Goal: Transaction & Acquisition: Purchase product/service

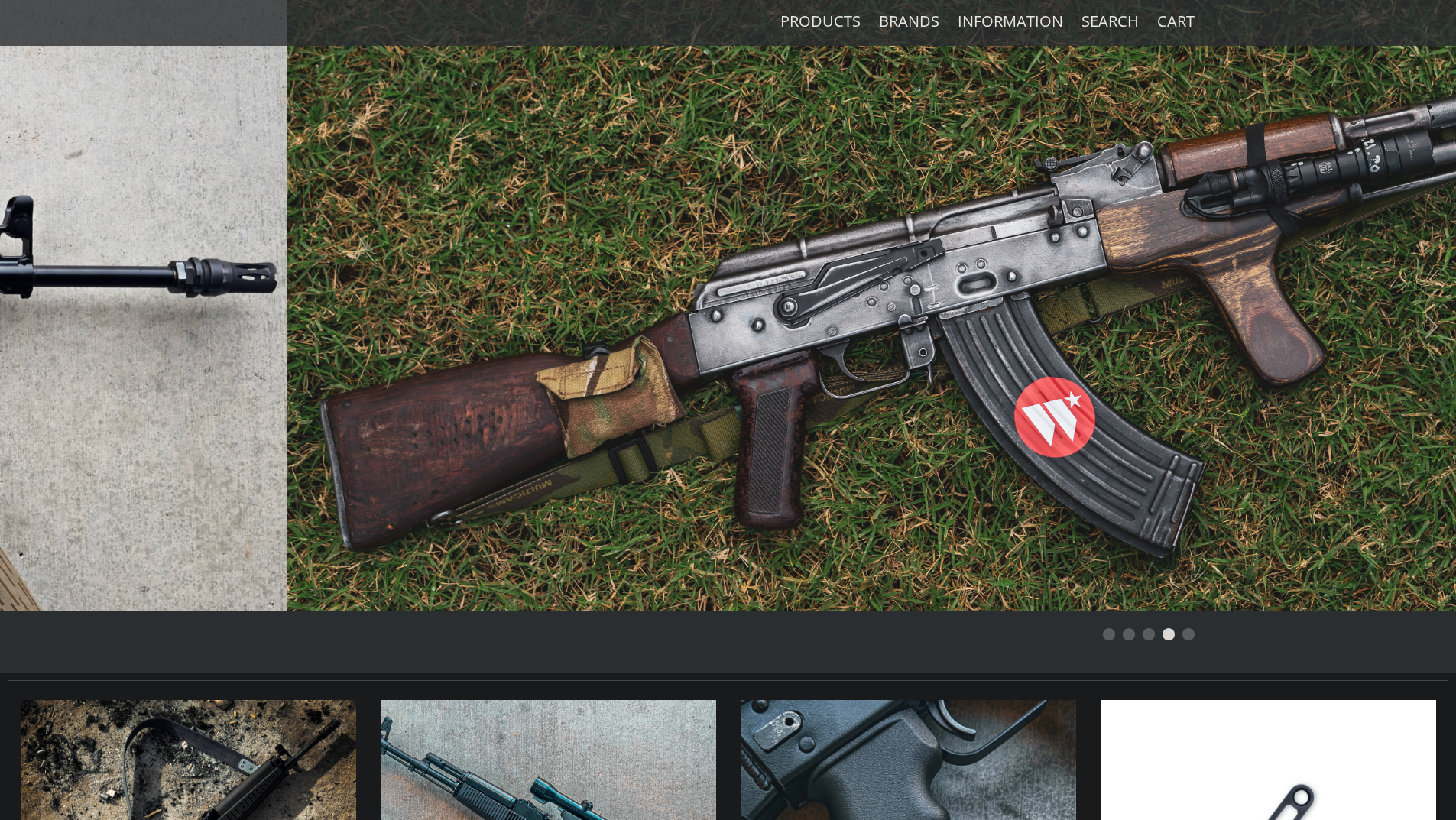
scroll to position [459, 0]
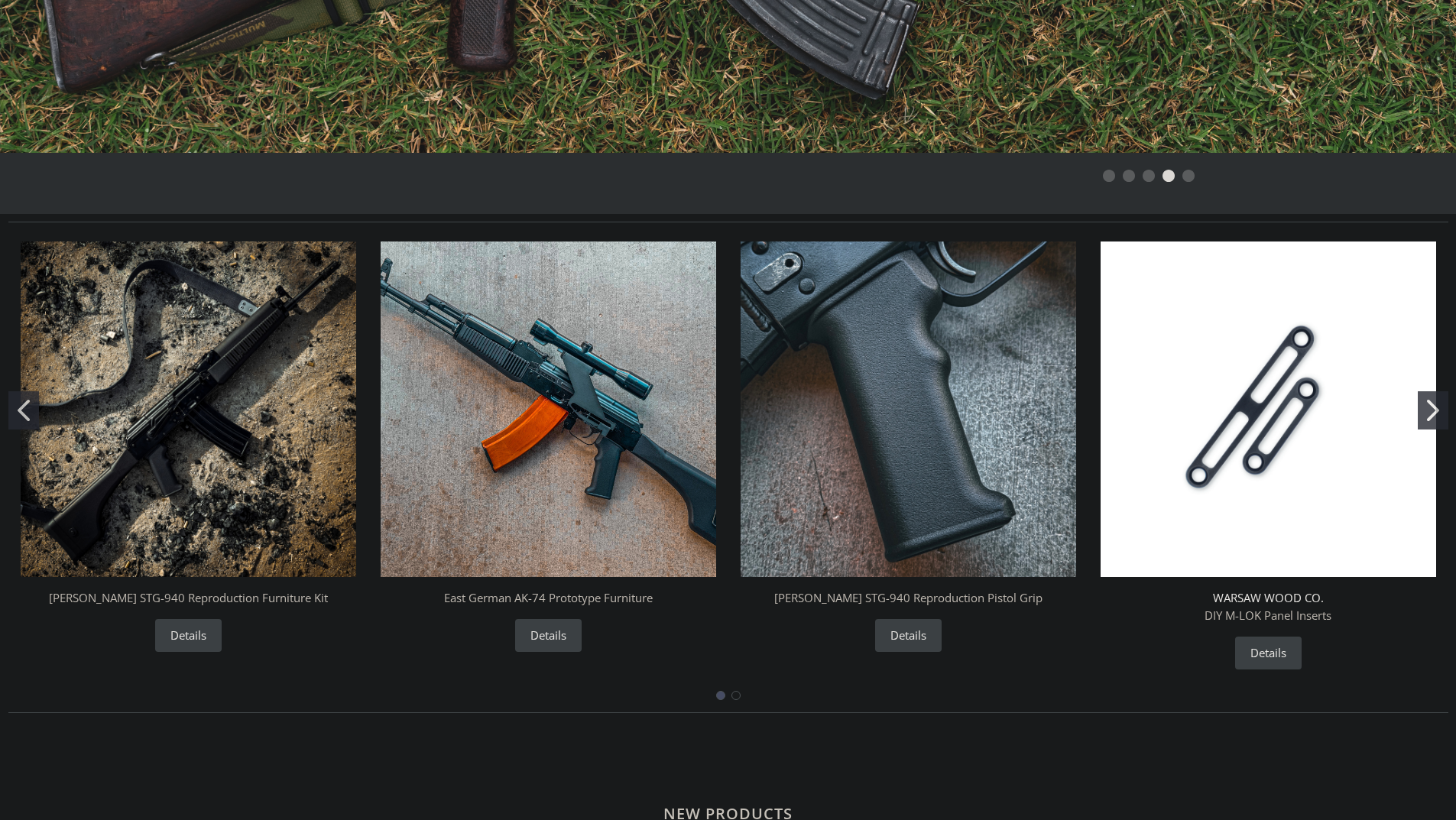
click at [1422, 409] on button "Go to slide 2" at bounding box center [1434, 410] width 31 height 39
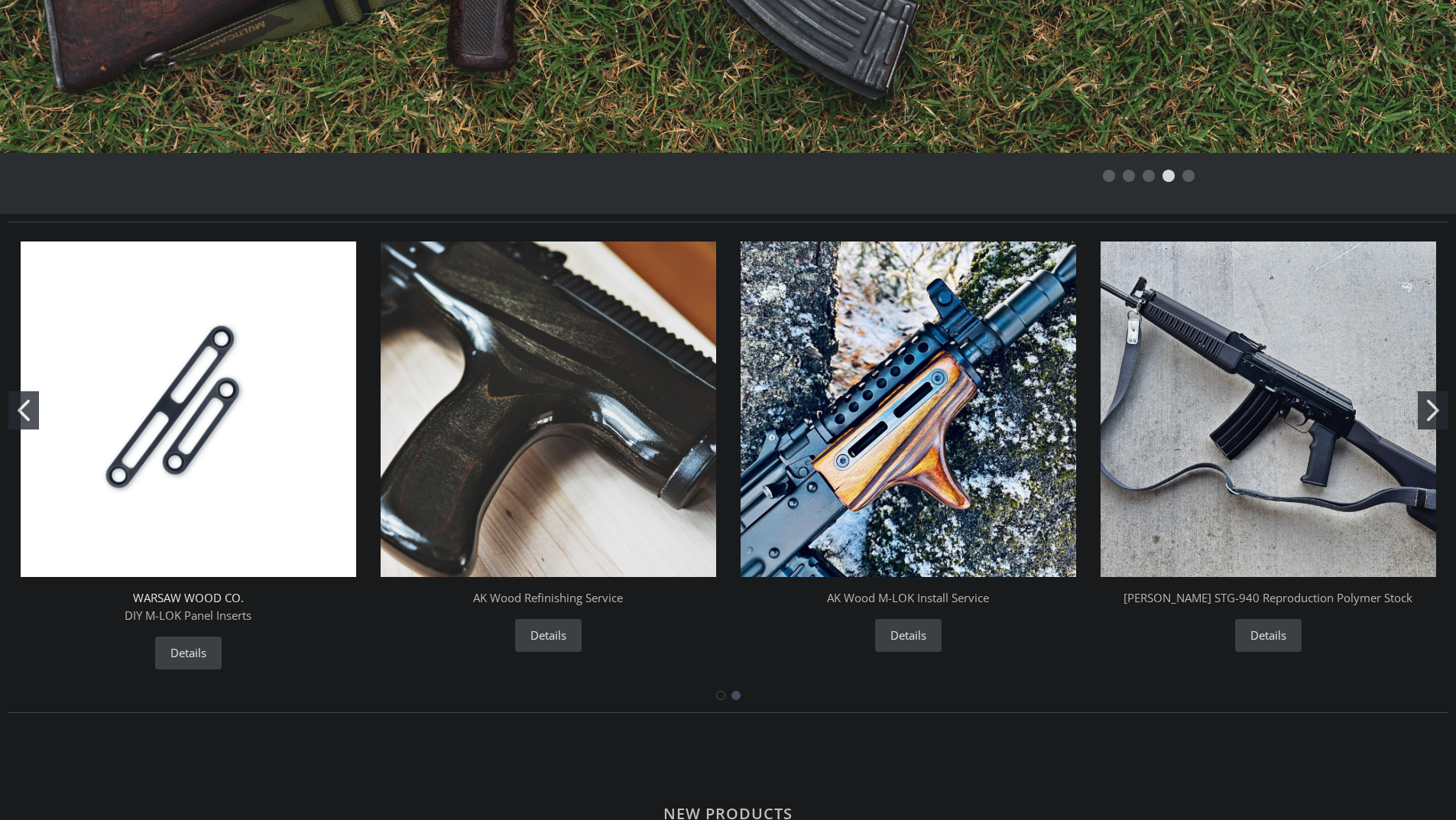
click at [1418, 410] on button "Go to slide 2" at bounding box center [1434, 410] width 31 height 39
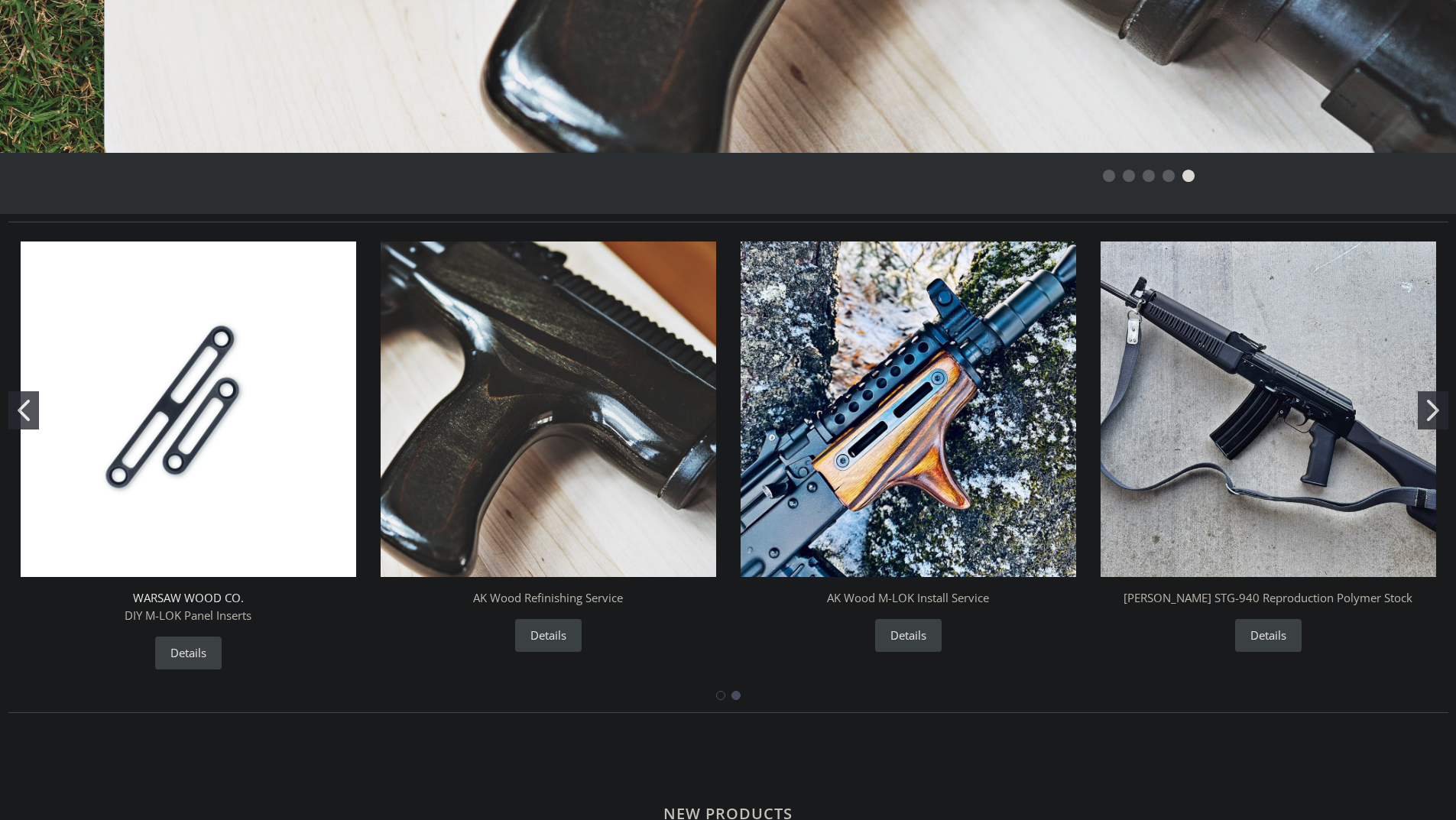
click at [906, 413] on img "AK Wood M-LOK Install Service" at bounding box center [908, 409] width 336 height 336
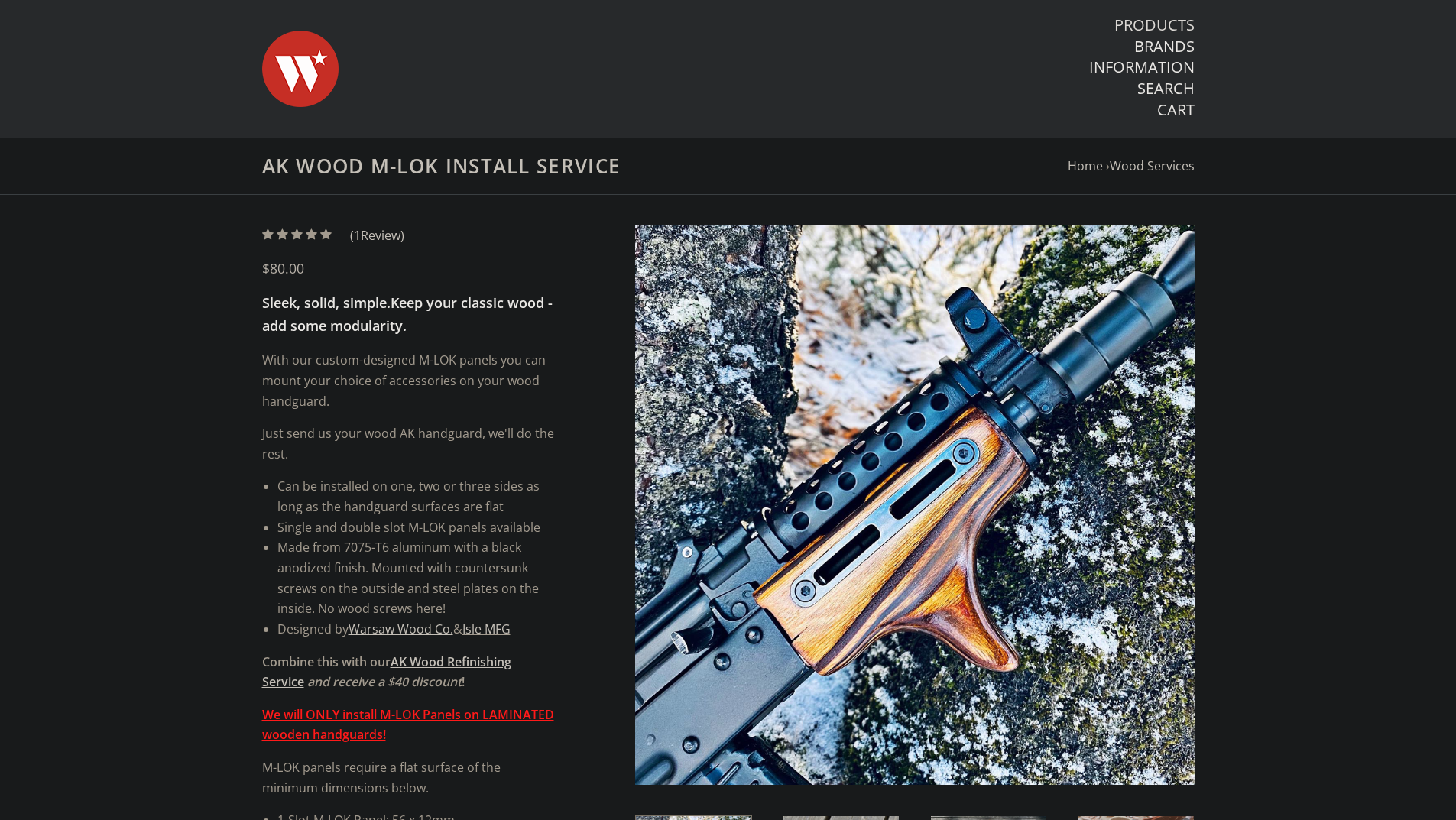
click at [1186, 15] on link "Products" at bounding box center [1155, 25] width 80 height 20
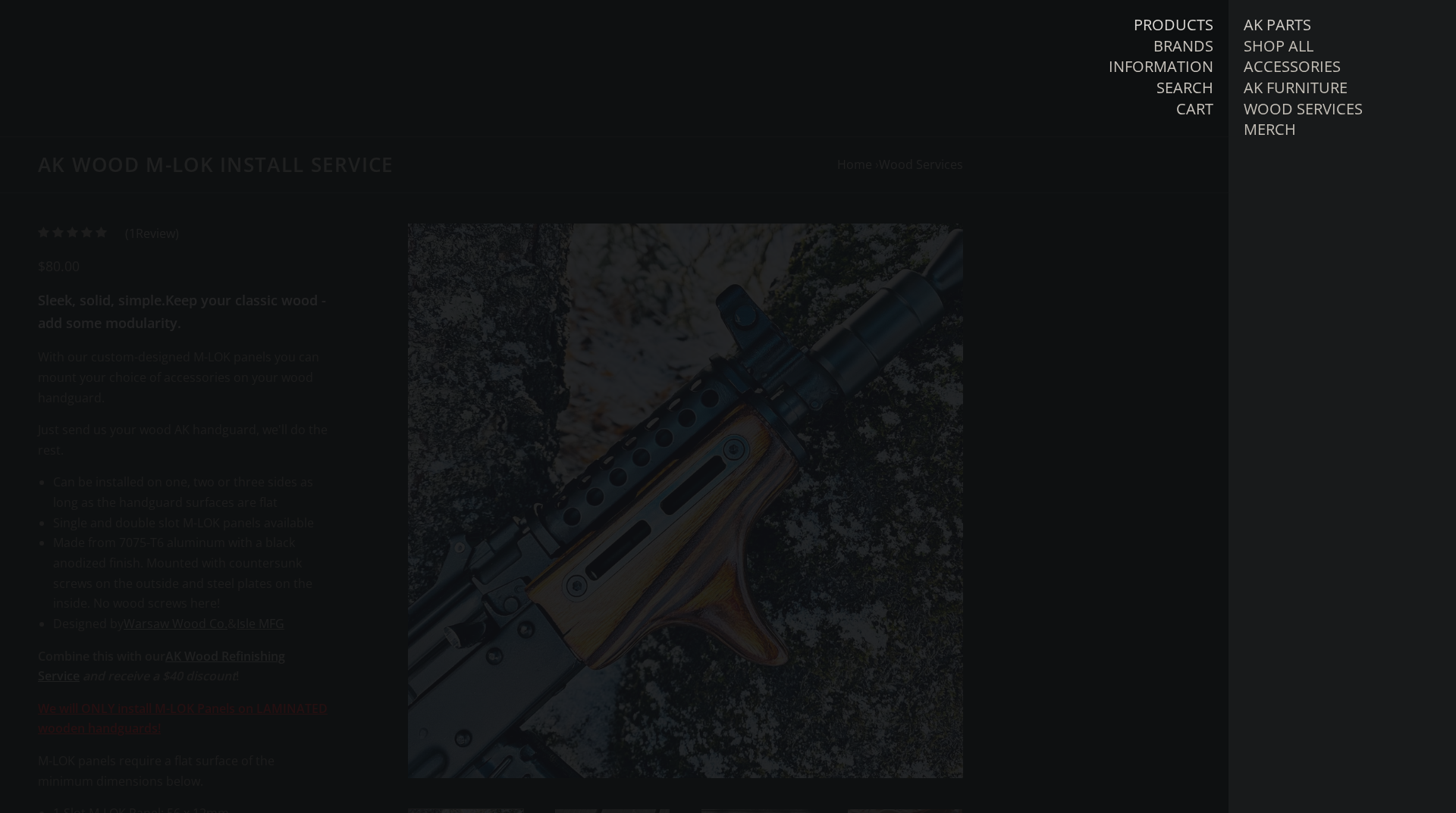
click at [1292, 19] on link "AK Parts" at bounding box center [1277, 25] width 67 height 20
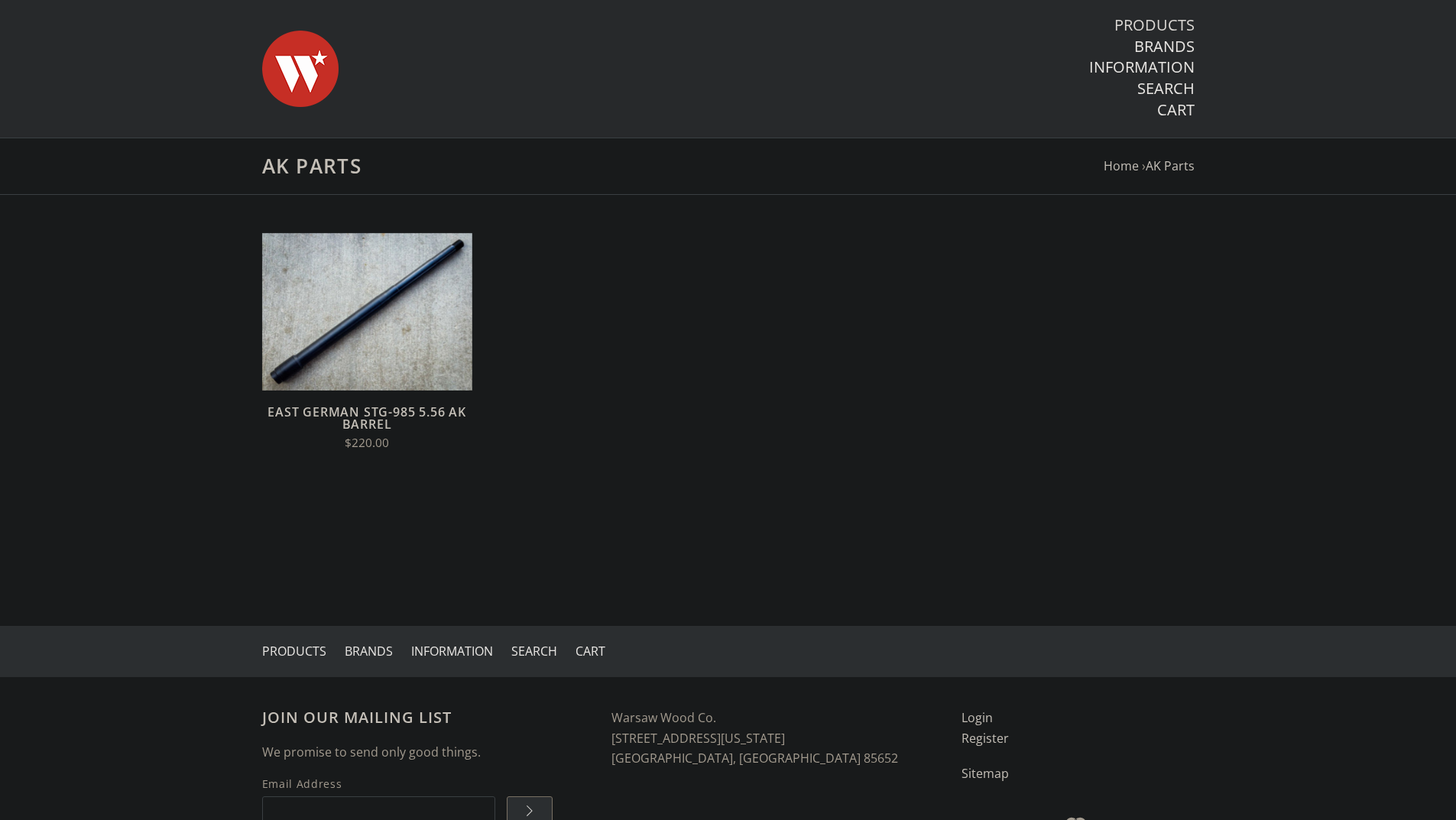
click at [1183, 22] on link "Products" at bounding box center [1155, 25] width 80 height 20
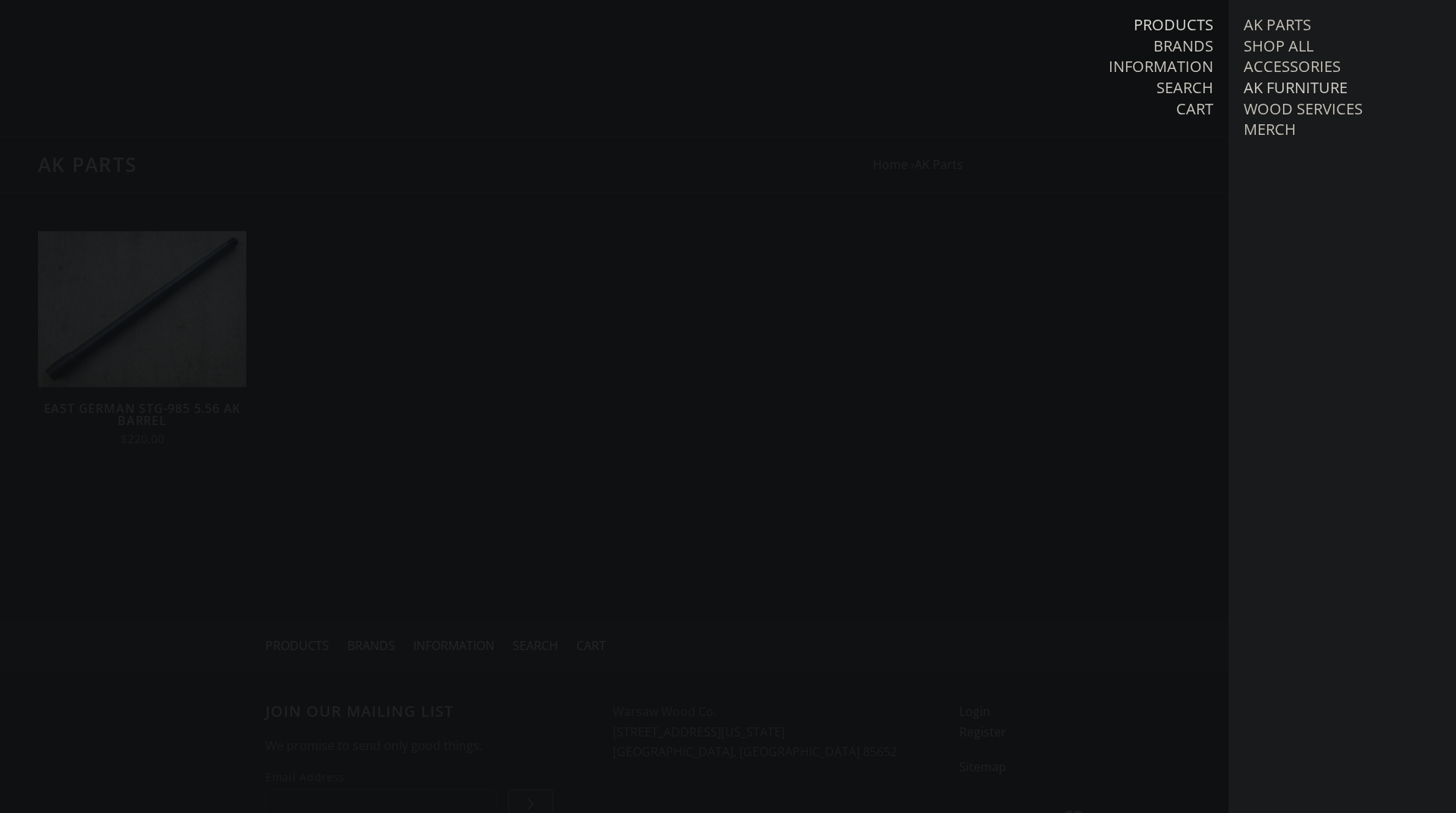
click at [1273, 82] on link "AK Furniture" at bounding box center [1296, 87] width 104 height 20
click at [1307, 109] on link "View all AK Furniture" at bounding box center [1344, 109] width 172 height 20
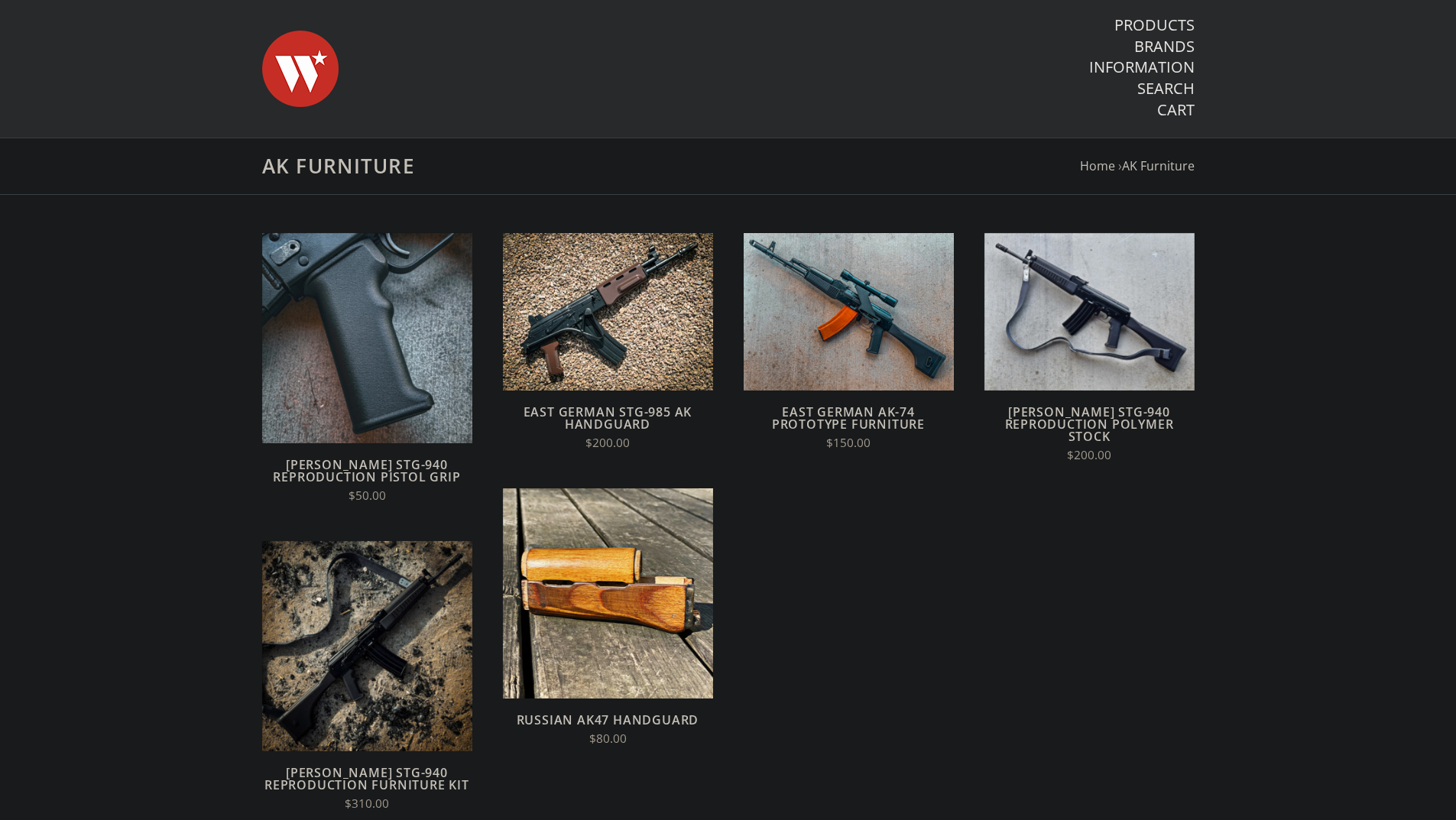
click at [1025, 573] on form "Quick View Add to Cart Compare Wieger STG-940 Reproduction Pistol Grip $50.00 Q…" at bounding box center [728, 579] width 963 height 693
click at [920, 604] on form "Quick View Add to Cart Compare Wieger STG-940 Reproduction Pistol Grip $50.00 Q…" at bounding box center [728, 579] width 963 height 693
drag, startPoint x: 1025, startPoint y: 599, endPoint x: 954, endPoint y: 434, distance: 179.6
click at [1018, 594] on form "Quick View Add to Cart Compare Wieger STG-940 Reproduction Pistol Grip $50.00 Q…" at bounding box center [728, 579] width 963 height 693
